Goal: Task Accomplishment & Management: Complete application form

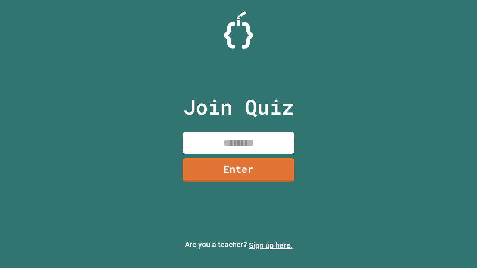
click at [270, 245] on link "Sign up here." at bounding box center [271, 245] width 44 height 9
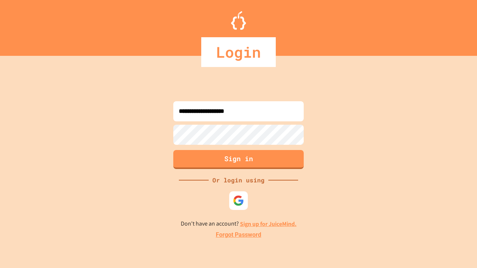
type input "**********"
